Goal: Task Accomplishment & Management: Manage account settings

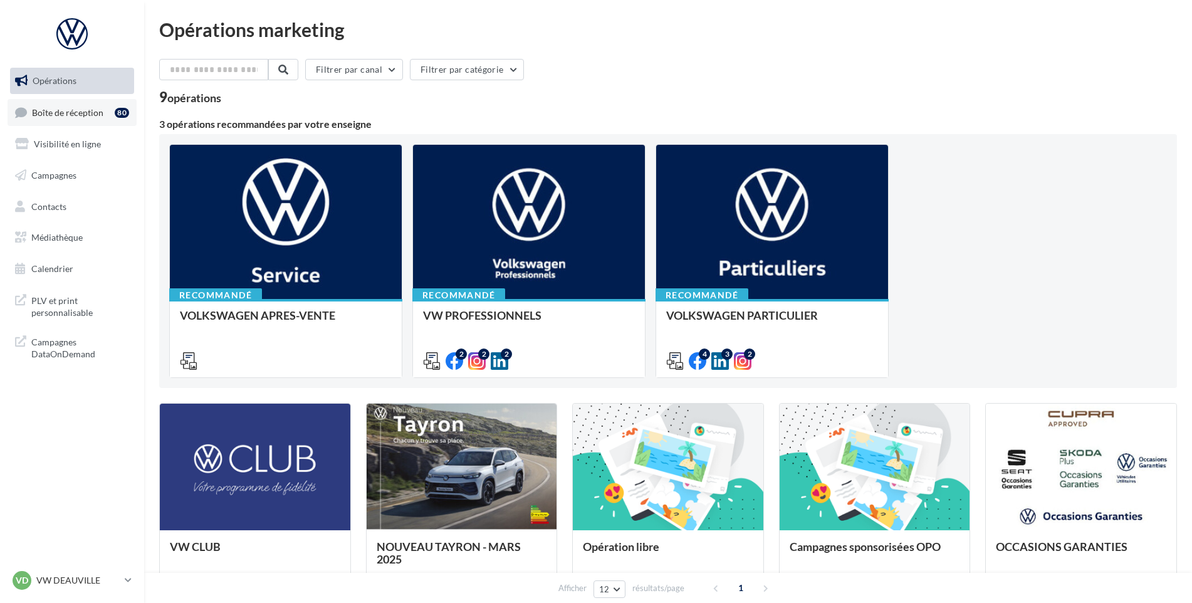
click at [80, 106] on link "Boîte de réception 80" at bounding box center [72, 112] width 129 height 27
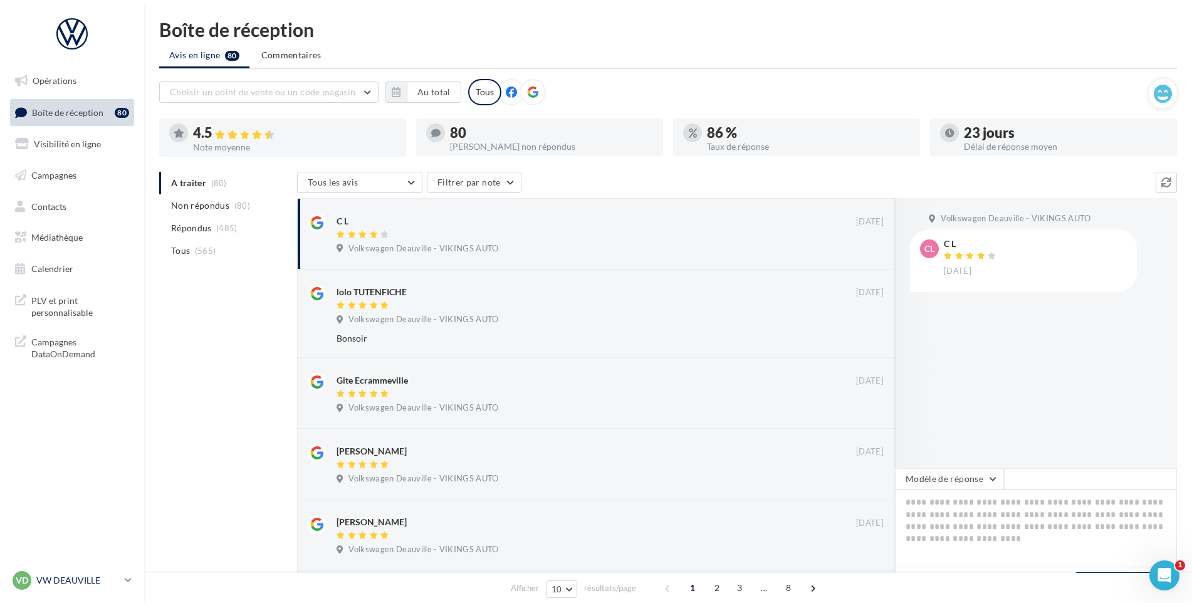
click at [107, 587] on div "VD VW DEAUVILLE vw-touq-vau" at bounding box center [66, 580] width 107 height 19
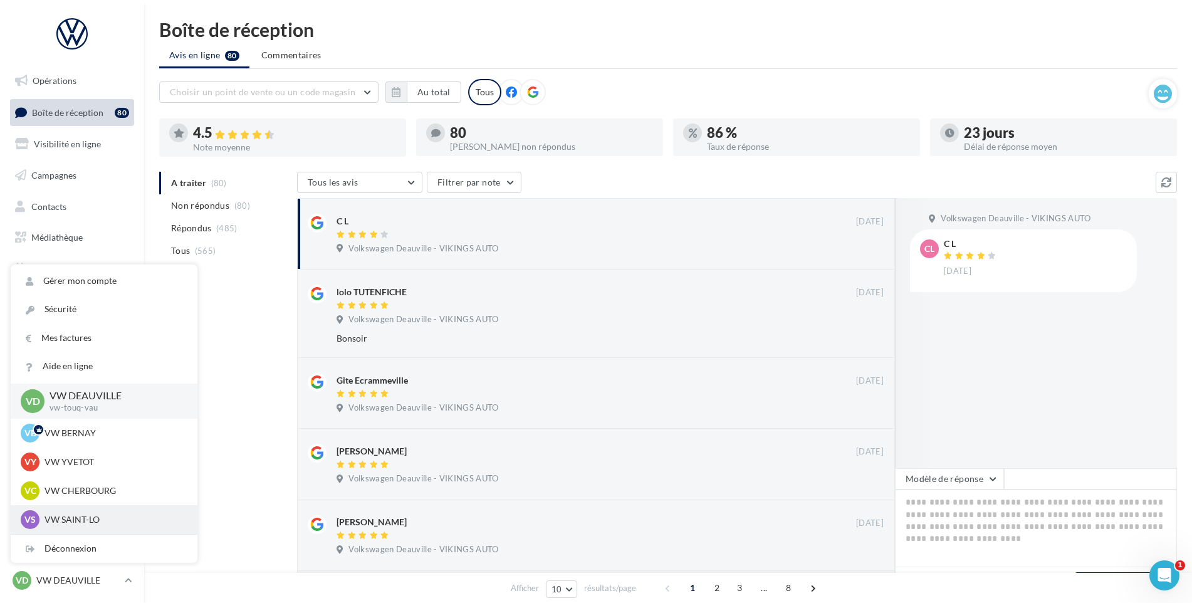
click at [102, 526] on div "VS VW SAINT-LO vw-stlo-vau" at bounding box center [104, 519] width 167 height 19
